Goal: Obtain resource: Download file/media

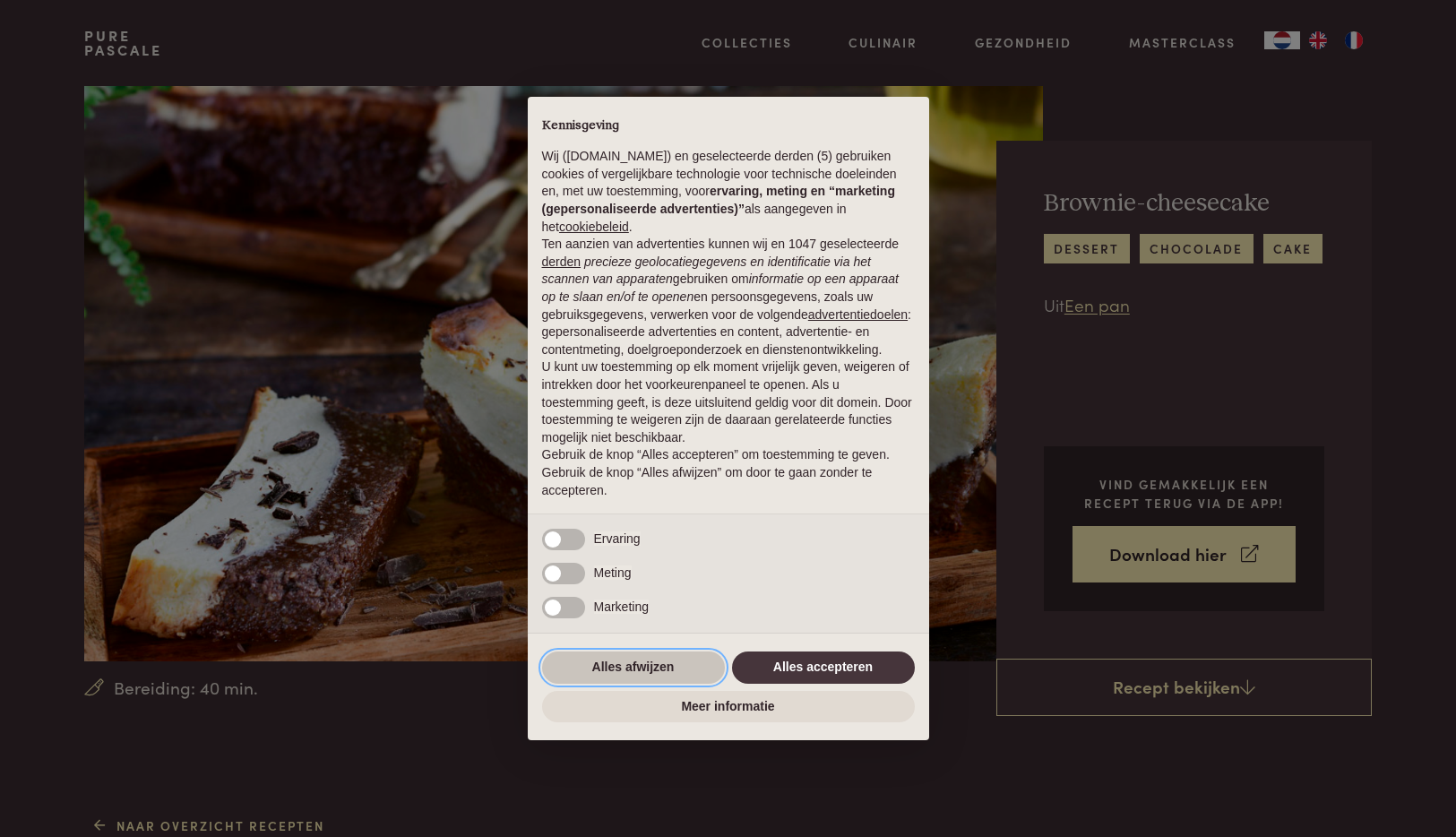
click at [658, 668] on button "Alles afwijzen" at bounding box center [633, 667] width 183 height 32
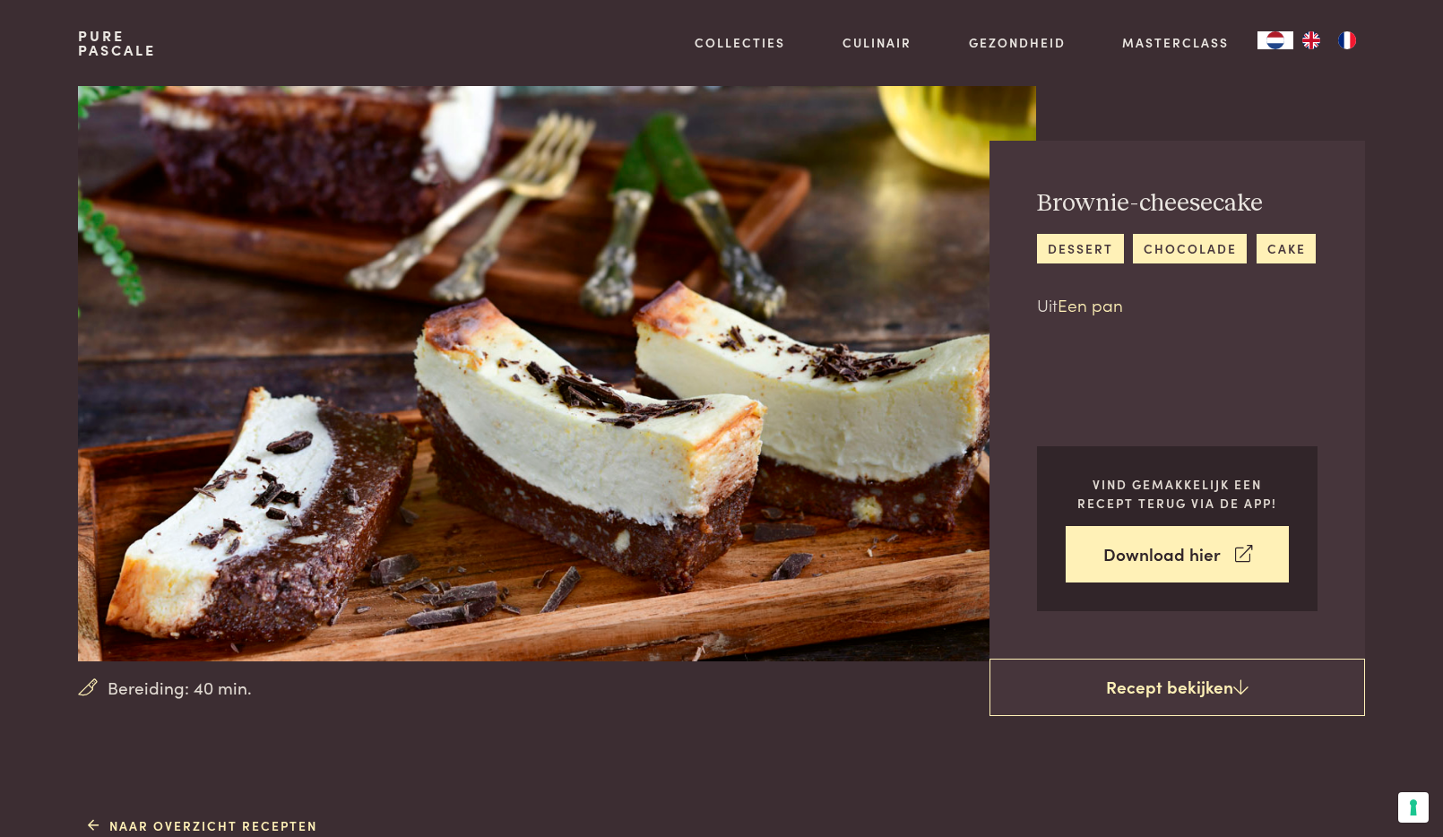
click at [1099, 305] on link "Een pan" at bounding box center [1089, 304] width 65 height 24
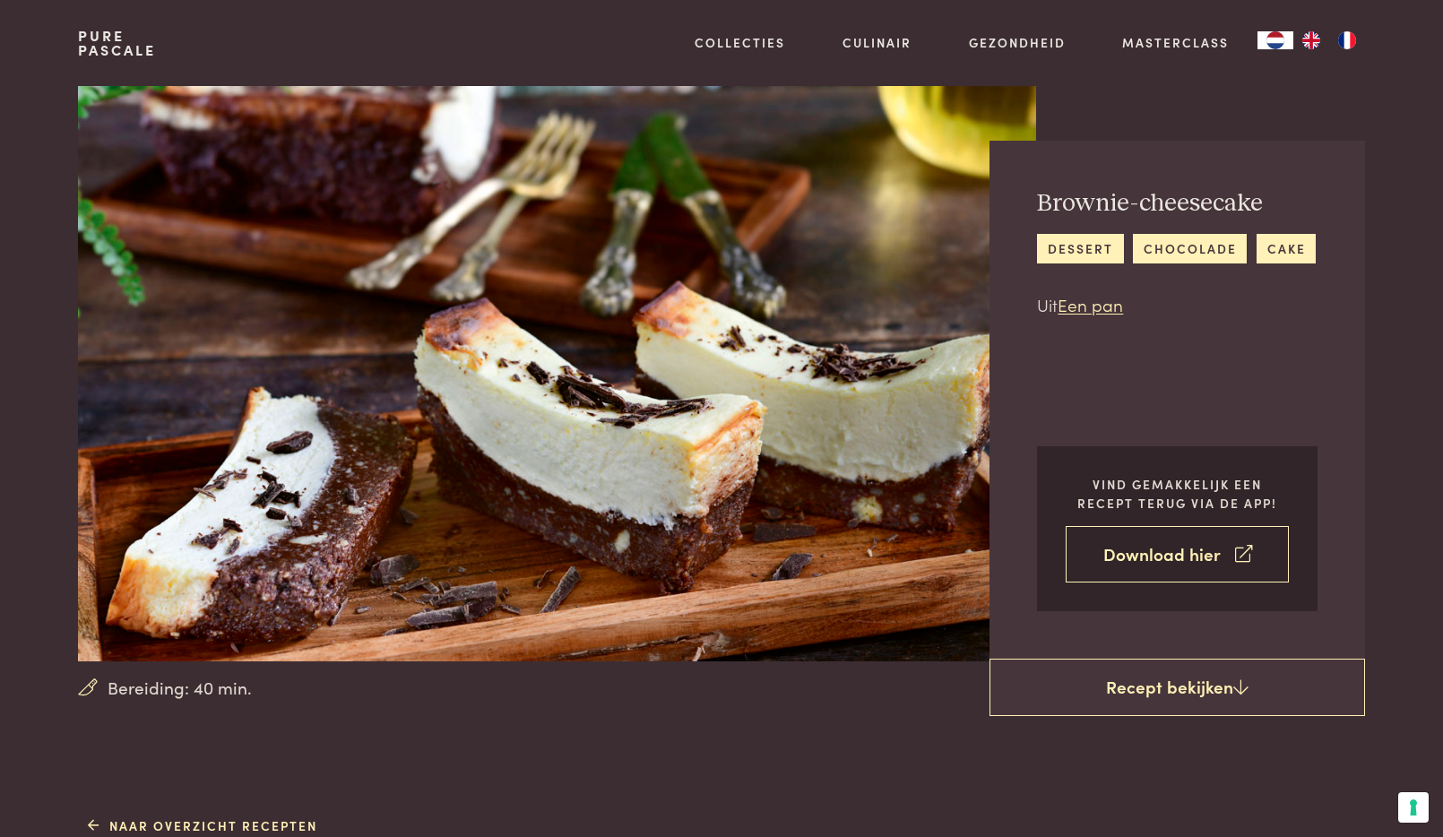
click at [1172, 559] on link "Download hier" at bounding box center [1176, 554] width 223 height 56
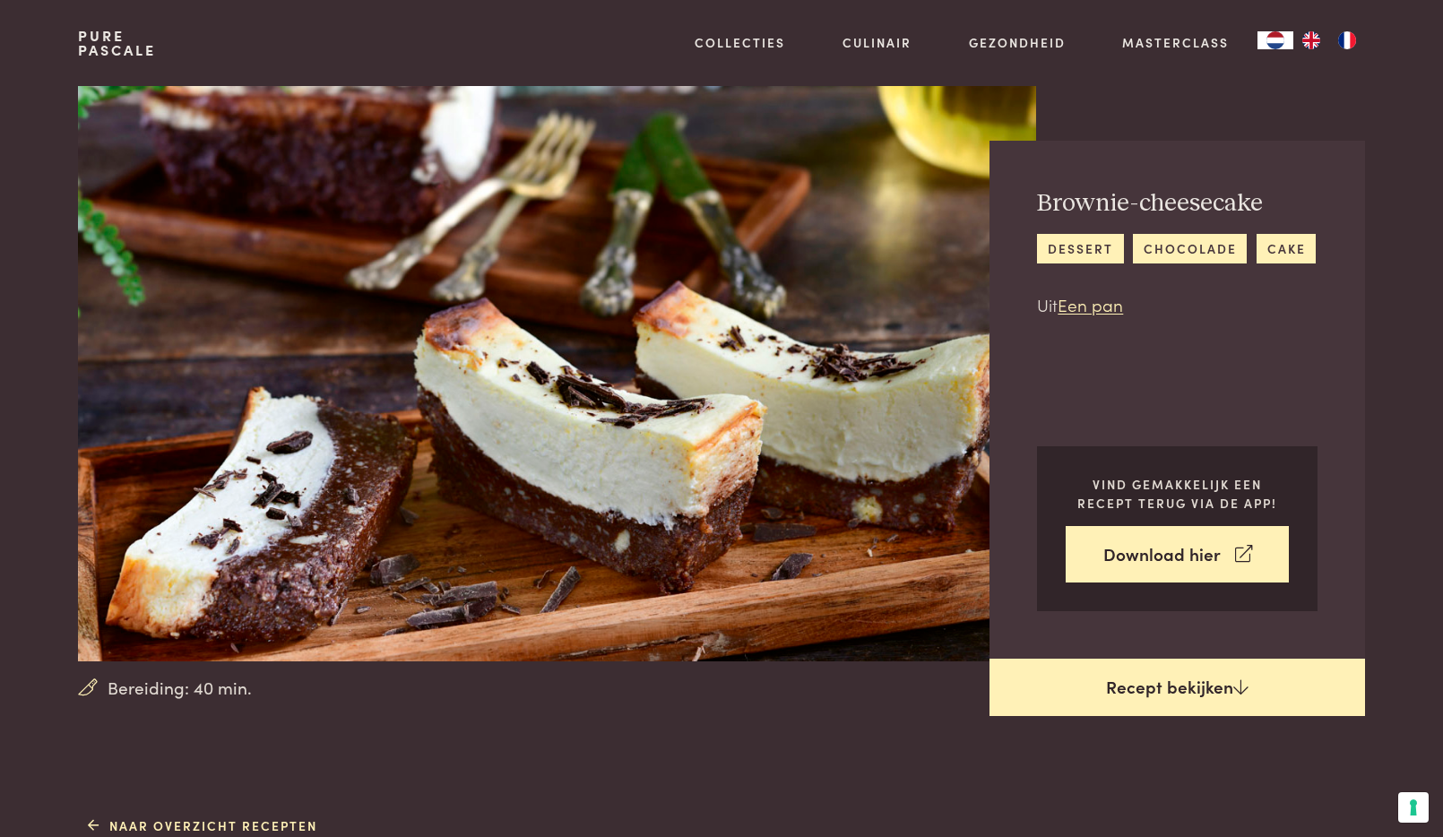
click at [1186, 688] on link "Recept bekijken" at bounding box center [1176, 687] width 375 height 57
